Goal: Task Accomplishment & Management: Manage account settings

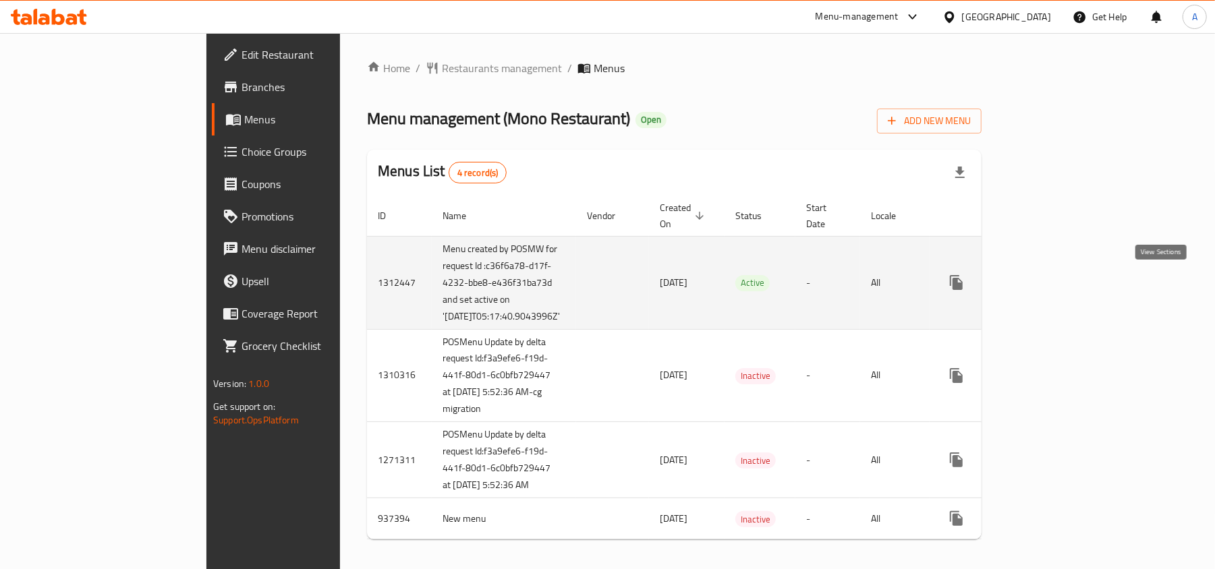
click at [1062, 279] on icon "enhanced table" at bounding box center [1054, 283] width 16 height 16
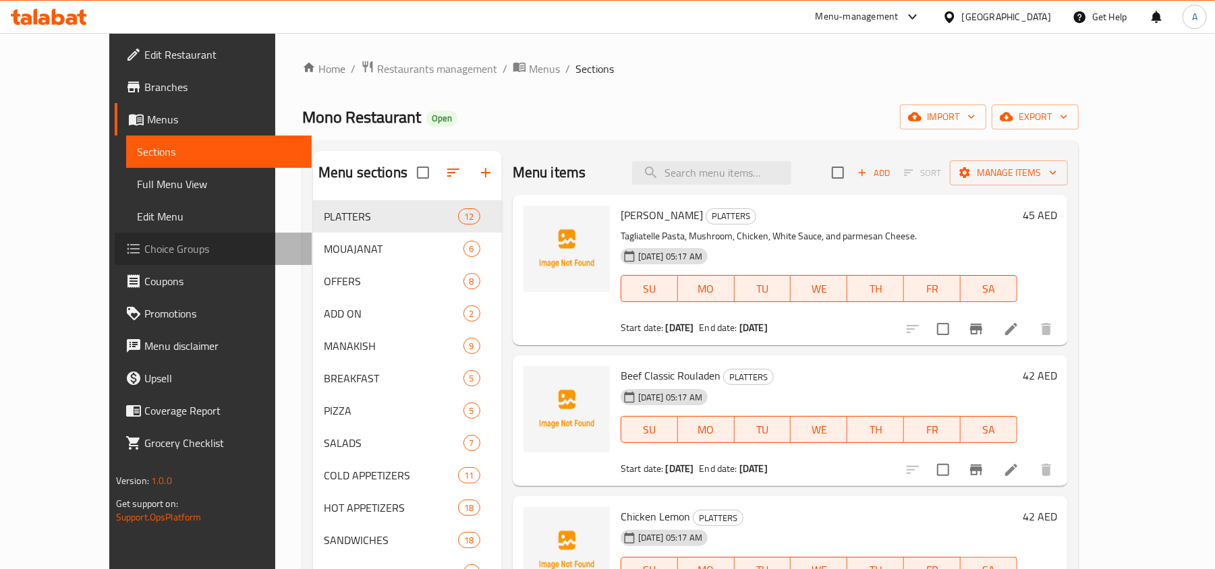
click at [144, 241] on span "Choice Groups" at bounding box center [222, 249] width 157 height 16
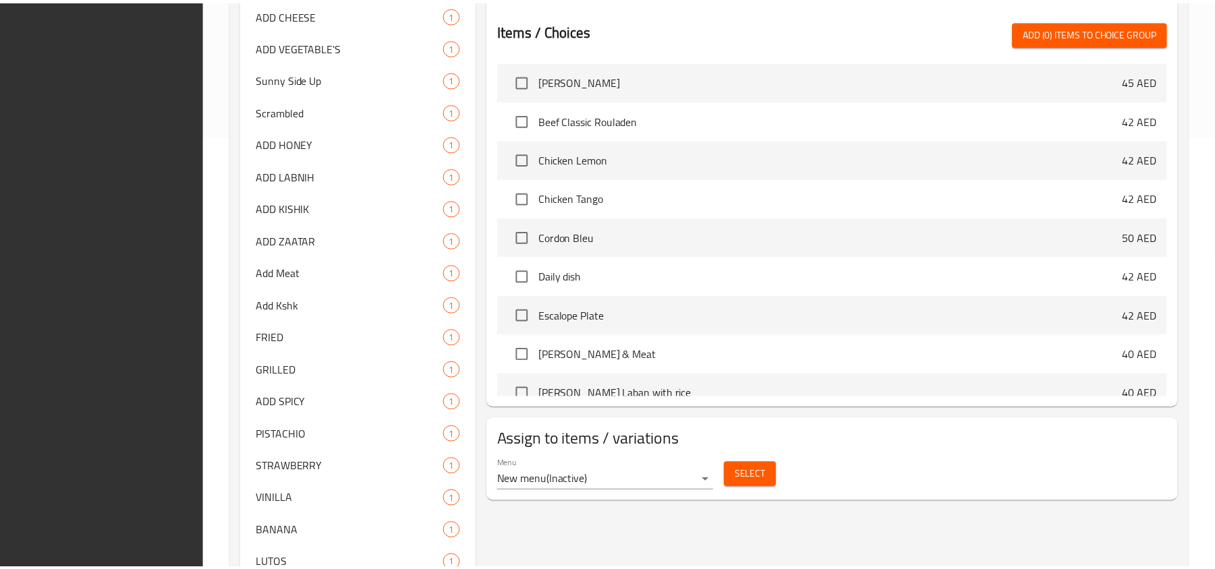
scroll to position [650, 0]
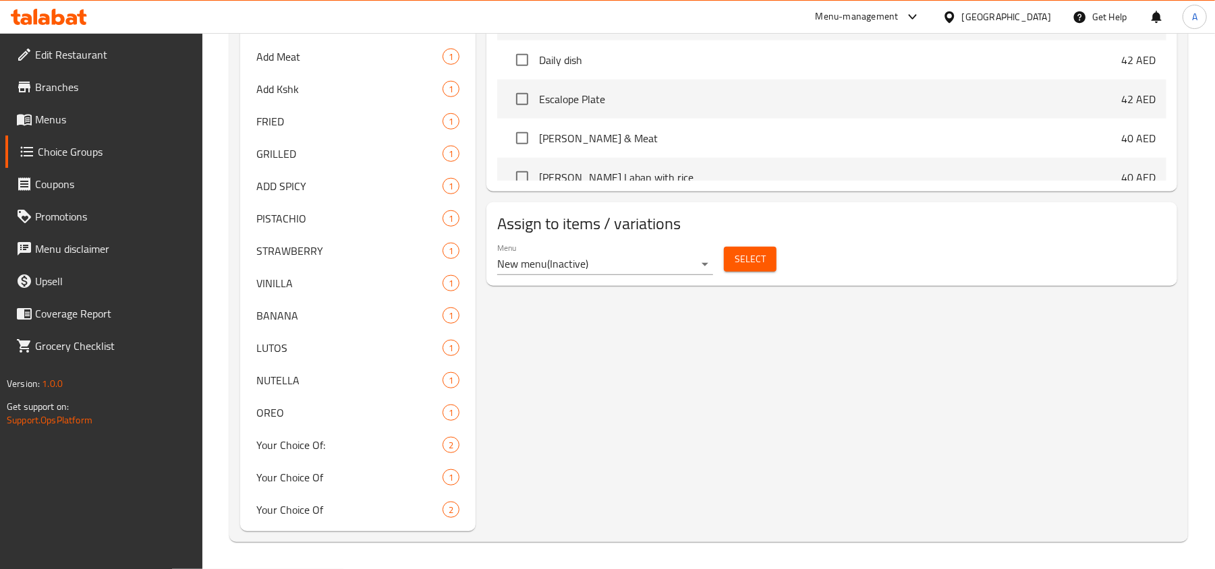
click at [87, 130] on link "Menus" at bounding box center [104, 119] width 198 height 32
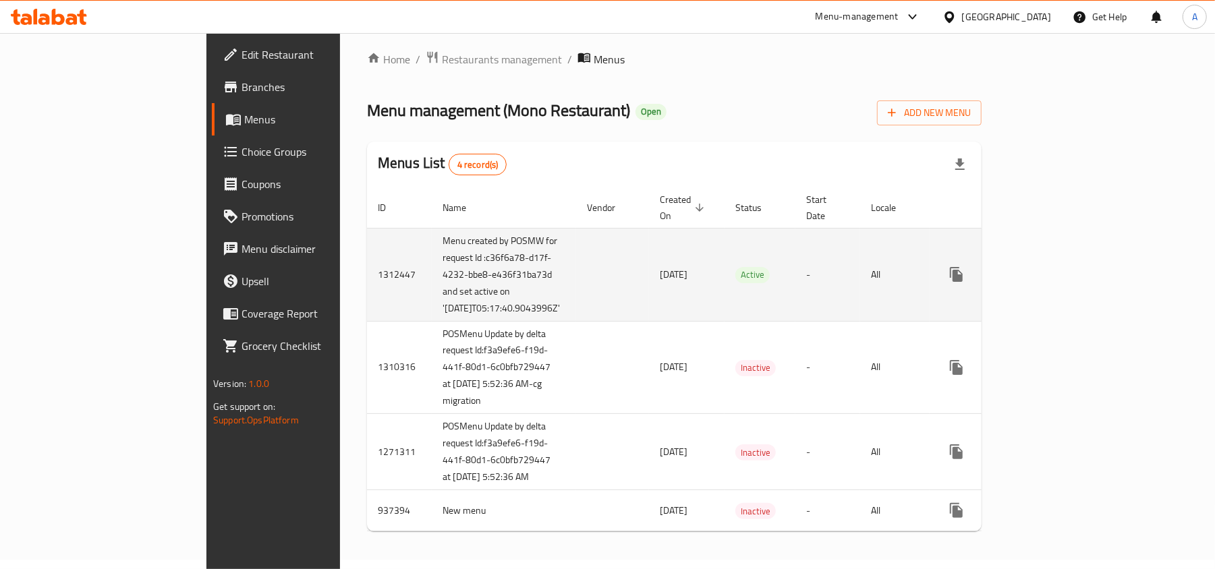
scroll to position [65, 0]
click at [1070, 258] on link "enhanced table" at bounding box center [1054, 274] width 32 height 32
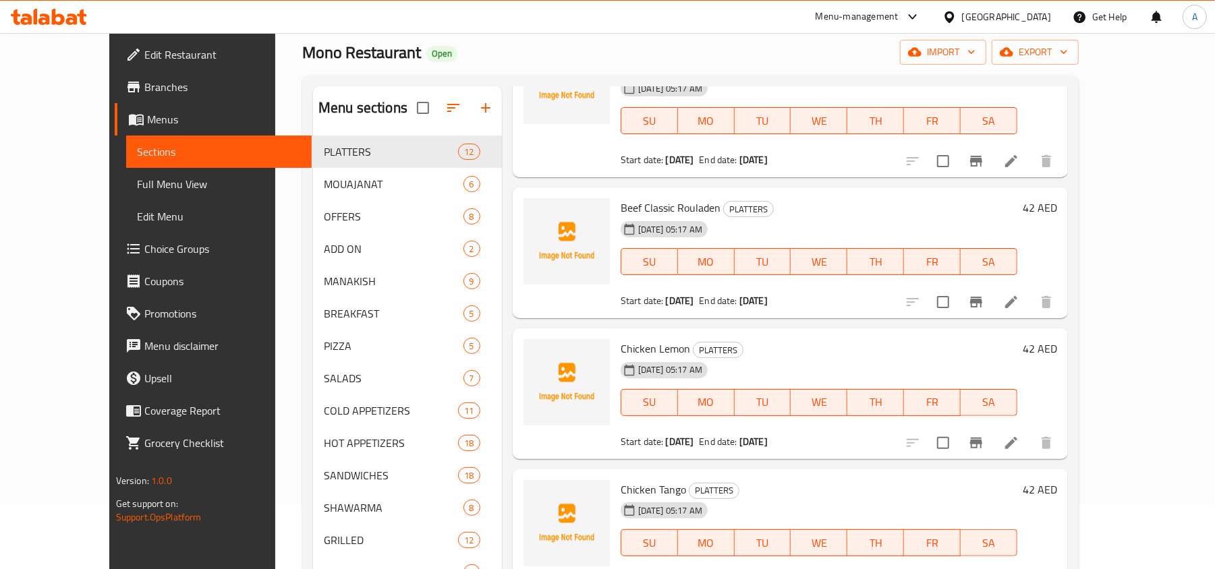
scroll to position [270, 0]
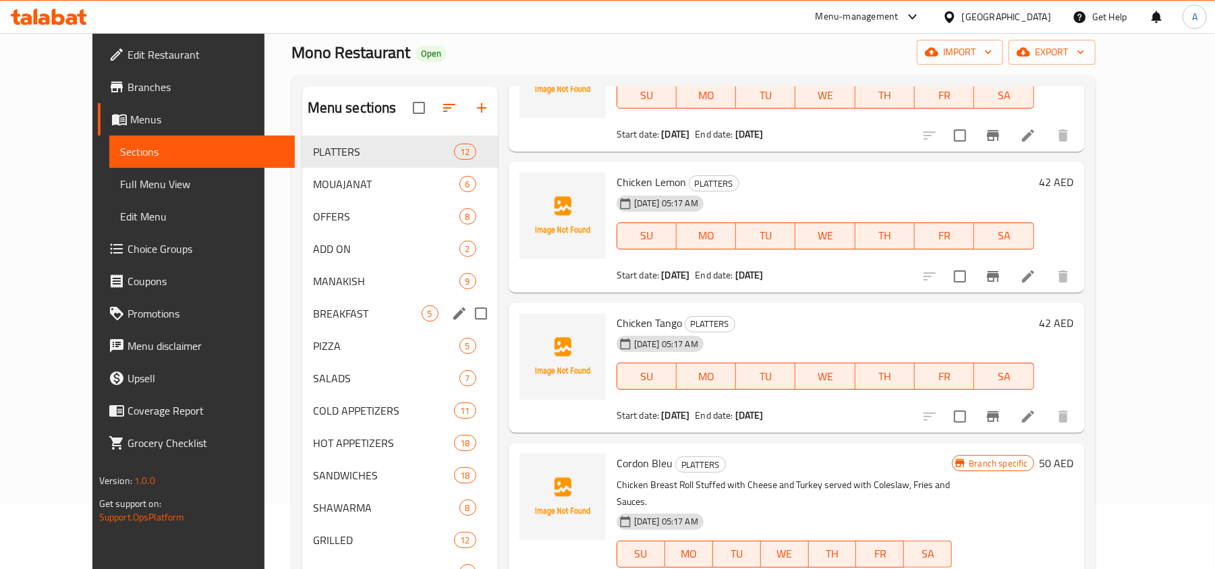
click at [378, 302] on div "BREAKFAST 5" at bounding box center [400, 314] width 196 height 32
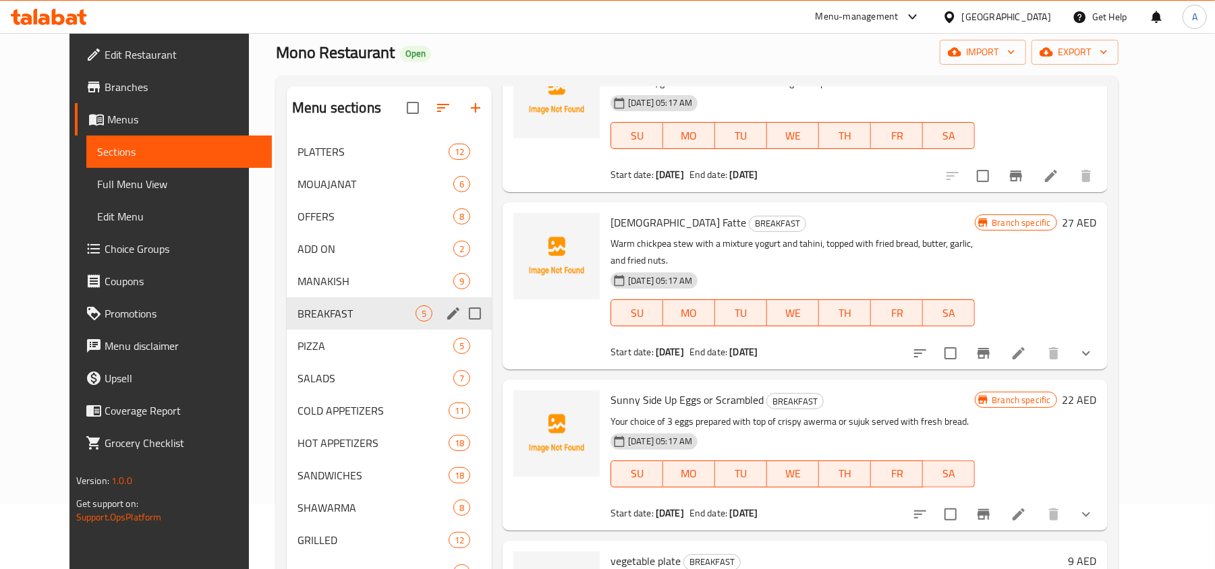
scroll to position [249, 0]
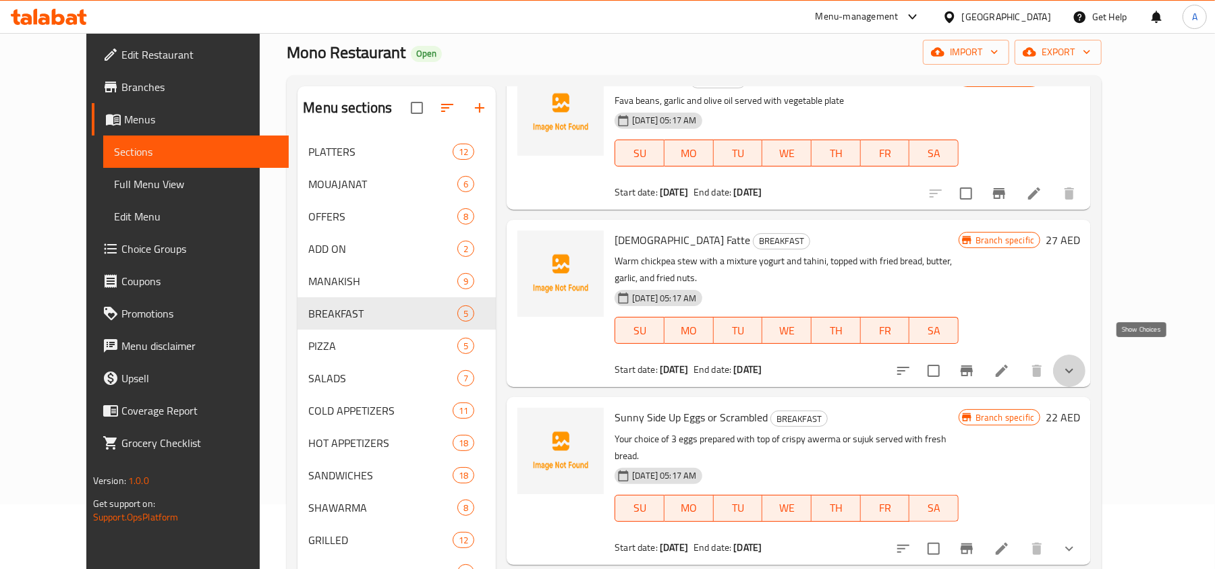
click at [1078, 363] on icon "show more" at bounding box center [1069, 371] width 16 height 16
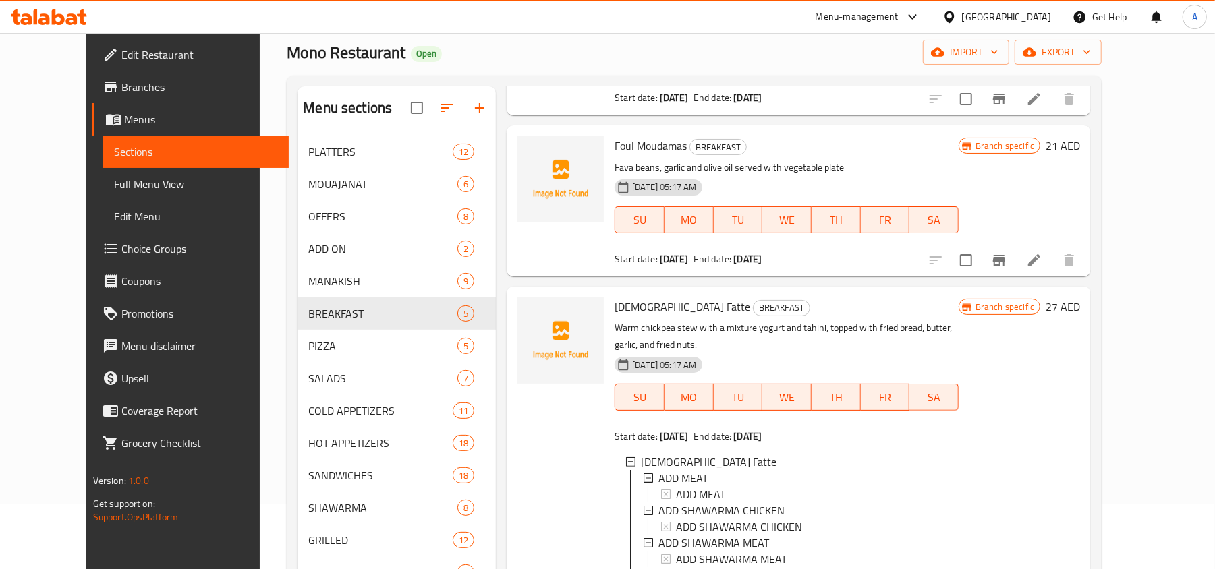
scroll to position [159, 0]
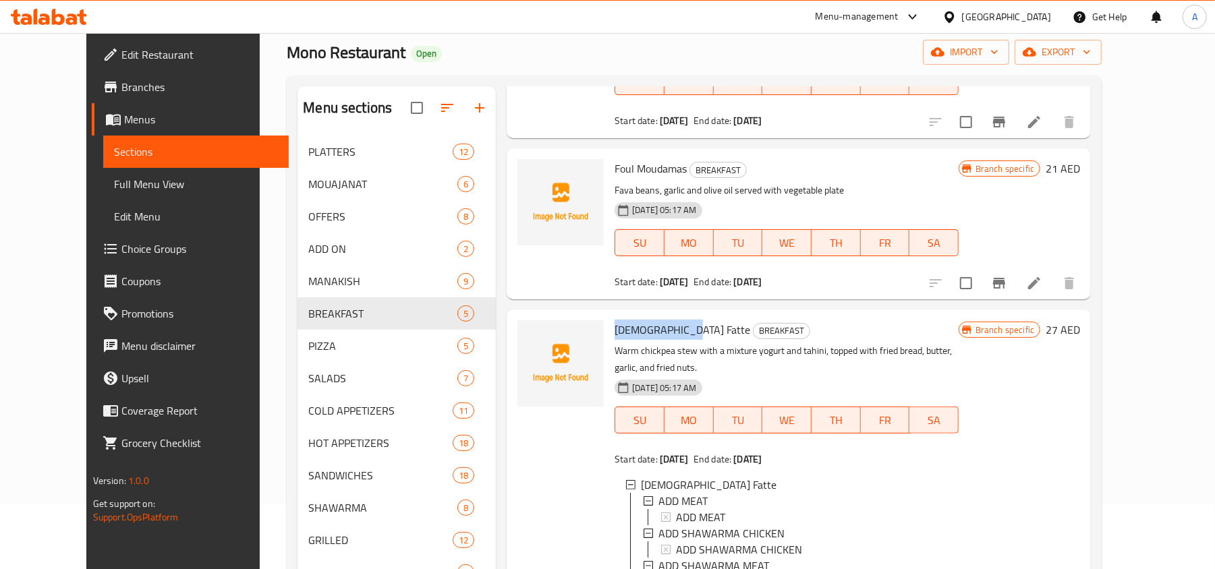
drag, startPoint x: 588, startPoint y: 331, endPoint x: 662, endPoint y: 333, distance: 73.6
click at [662, 333] on div "Lebanese Fatte BREAKFAST Warm chickpea stew with a mixture yogurt and tahini, t…" at bounding box center [786, 485] width 355 height 340
copy span "[DEMOGRAPHIC_DATA] Fatte"
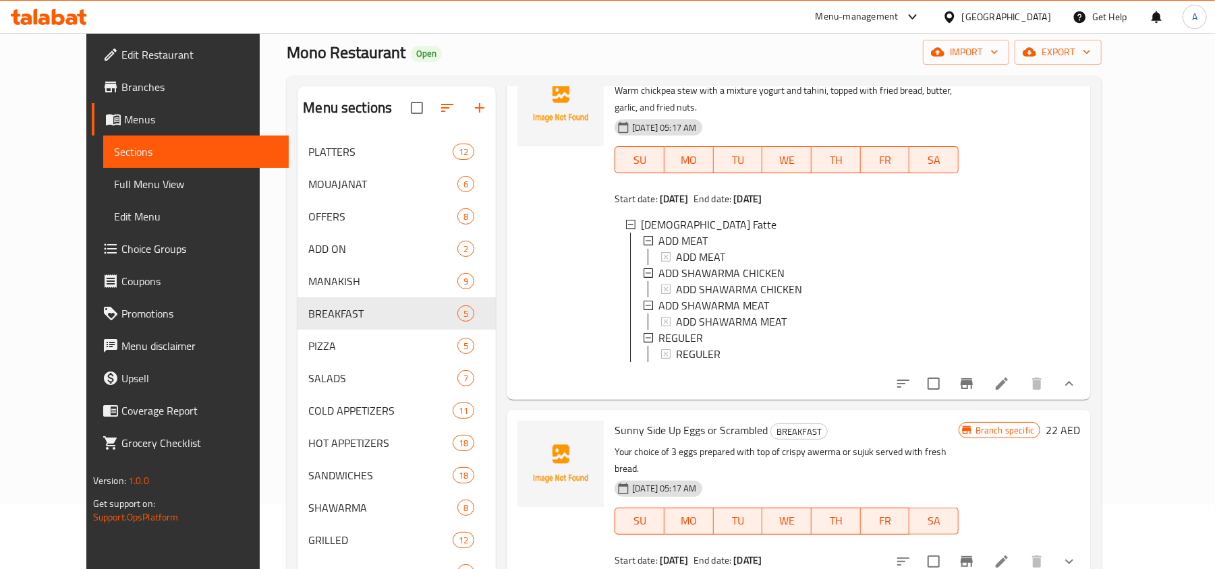
scroll to position [429, 0]
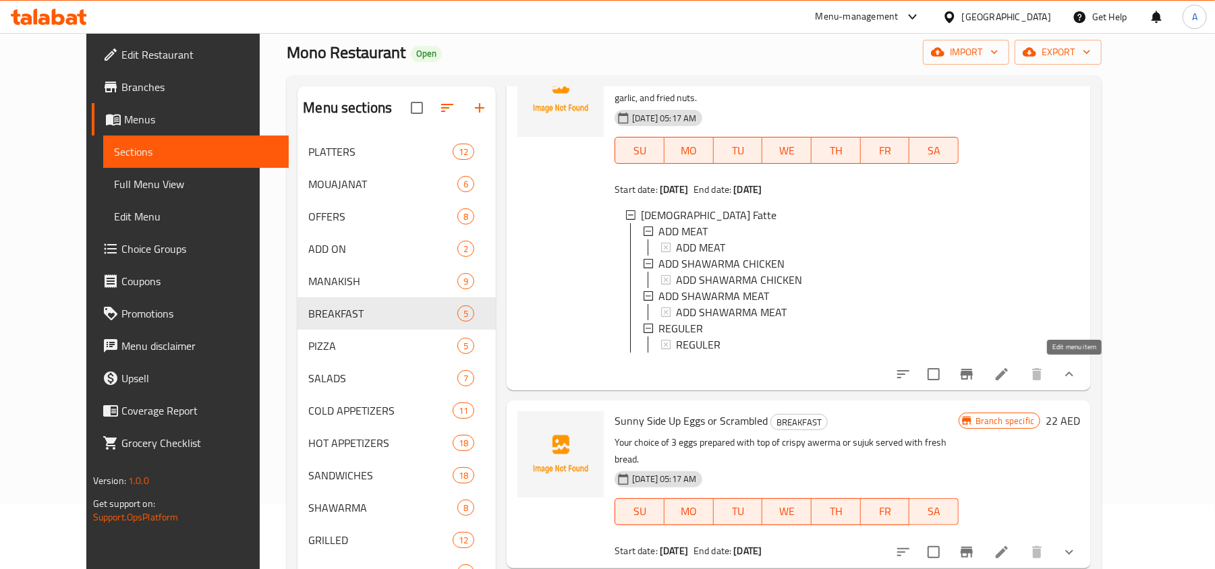
click at [1010, 372] on icon at bounding box center [1002, 374] width 16 height 16
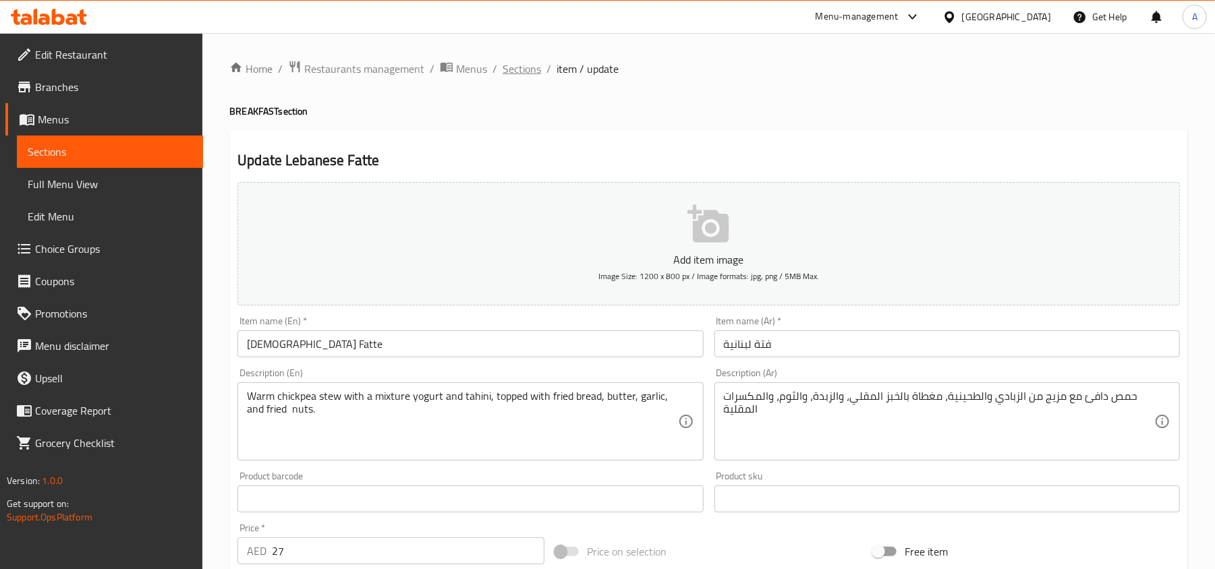
click at [529, 68] on span "Sections" at bounding box center [522, 69] width 38 height 16
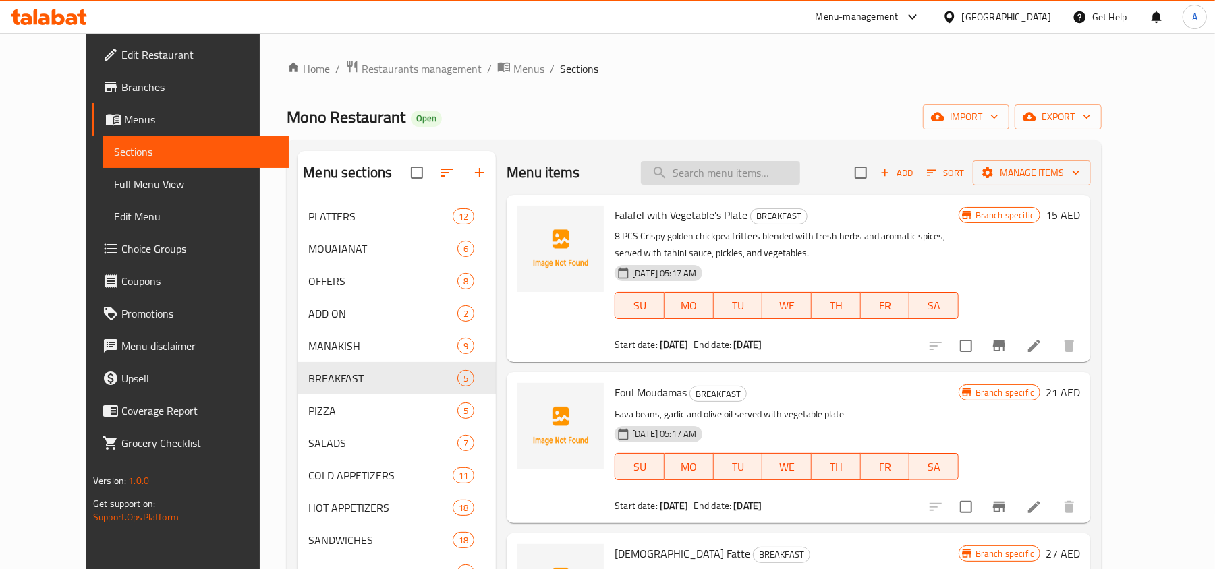
click at [729, 163] on input "search" at bounding box center [720, 173] width 159 height 24
paste input "[DEMOGRAPHIC_DATA] Fatte"
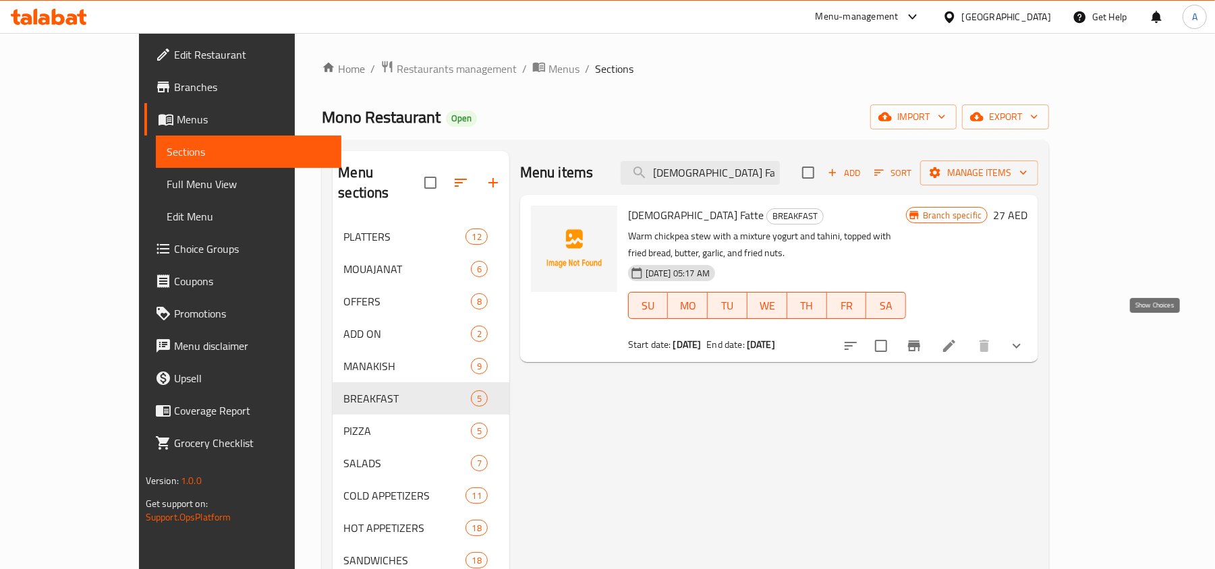
type input "[DEMOGRAPHIC_DATA] Fatte"
click at [1025, 338] on icon "show more" at bounding box center [1017, 346] width 16 height 16
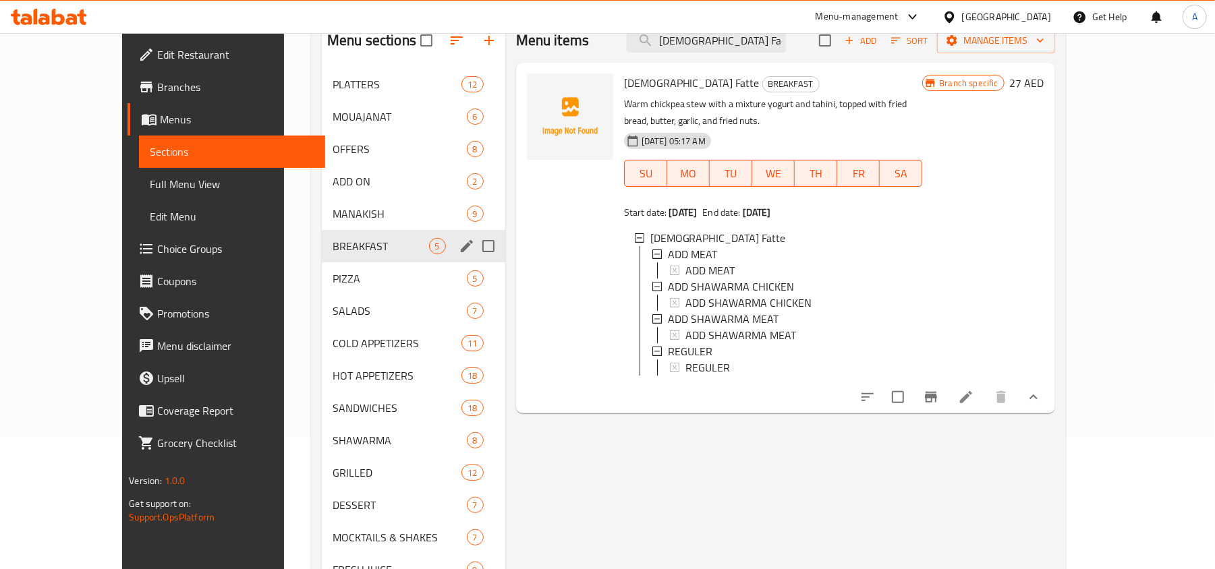
scroll to position [136, 0]
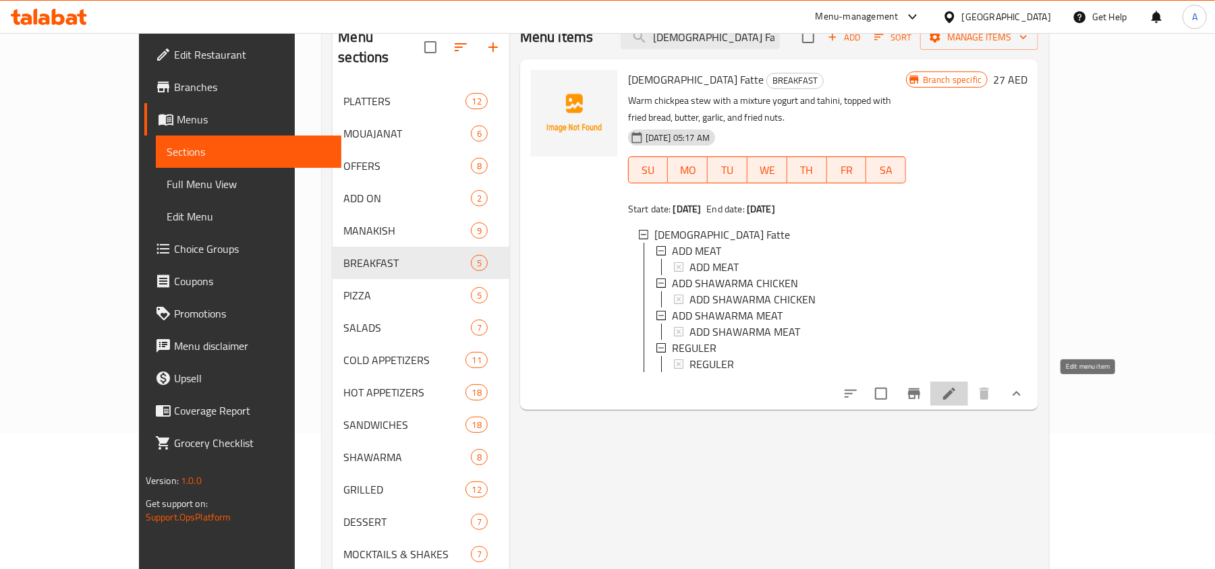
click at [957, 397] on icon at bounding box center [949, 394] width 16 height 16
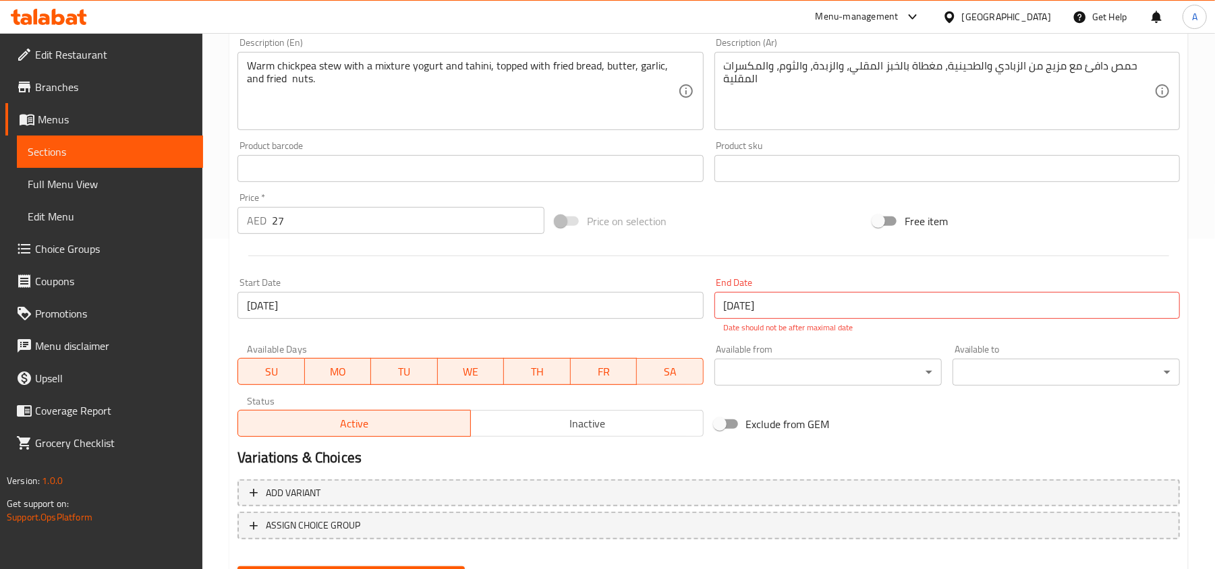
scroll to position [219, 0]
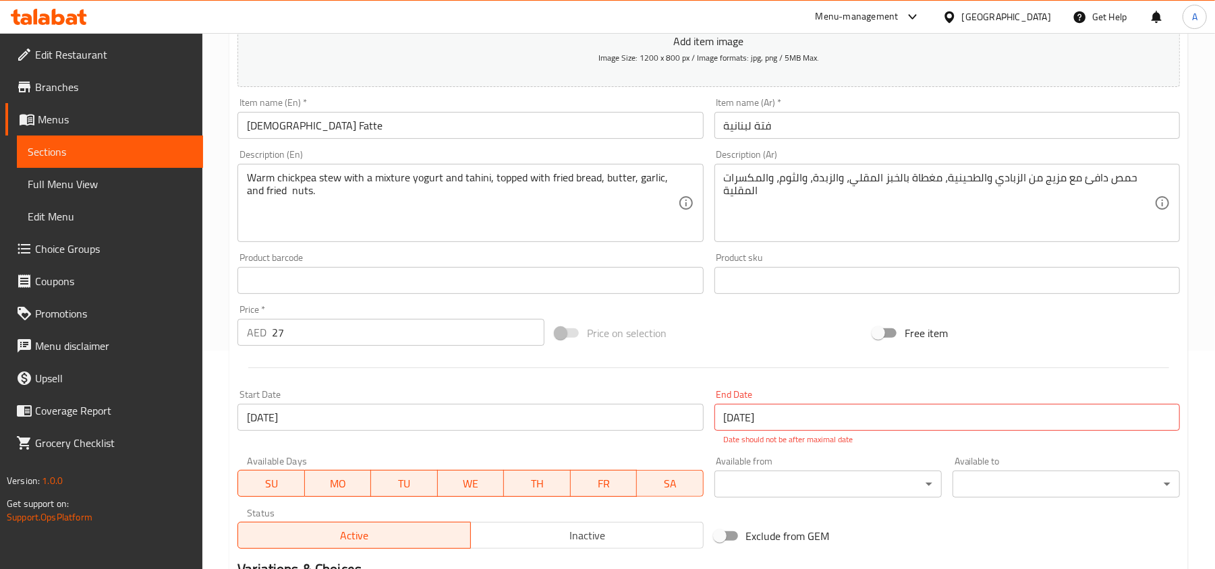
click at [79, 55] on span "Edit Restaurant" at bounding box center [113, 55] width 157 height 16
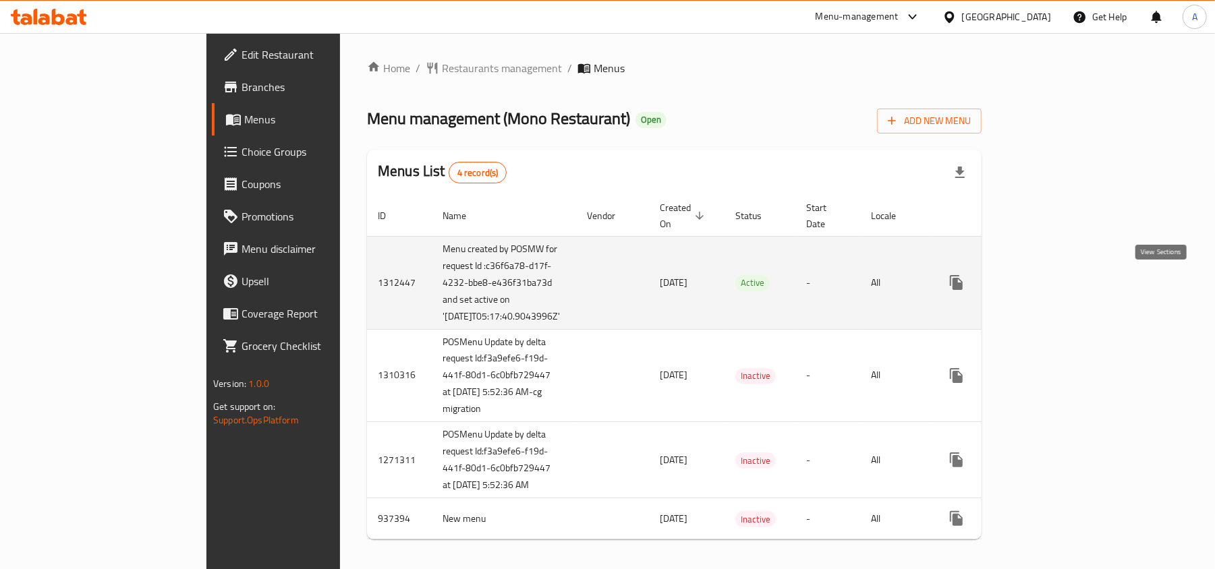
click at [1070, 281] on link "enhanced table" at bounding box center [1054, 283] width 32 height 32
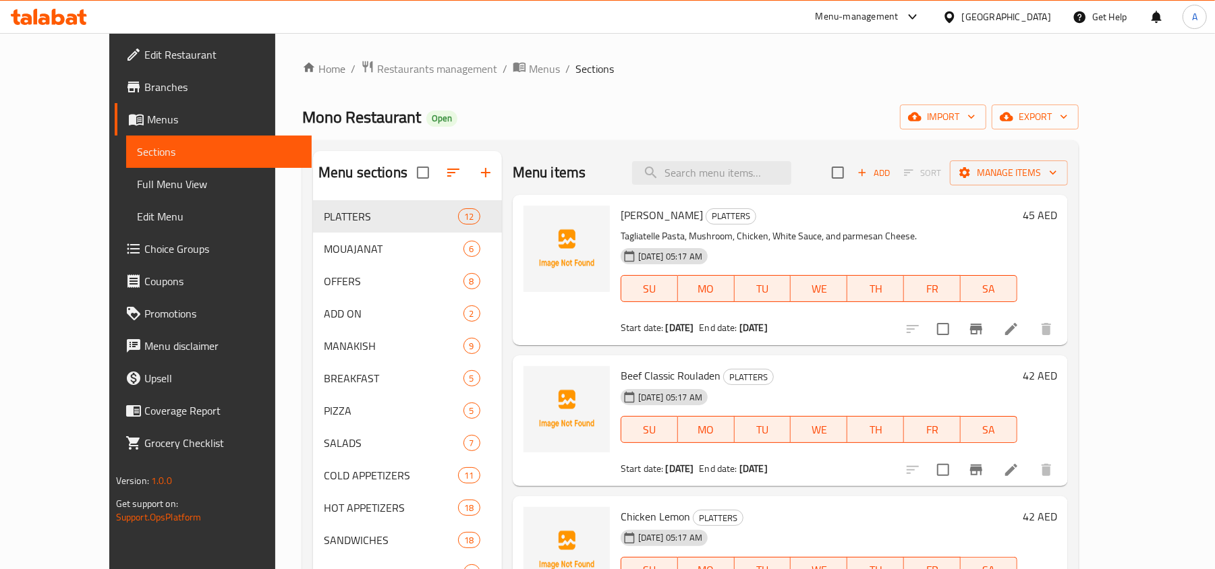
click at [144, 246] on span "Choice Groups" at bounding box center [222, 249] width 157 height 16
